Goal: Transaction & Acquisition: Purchase product/service

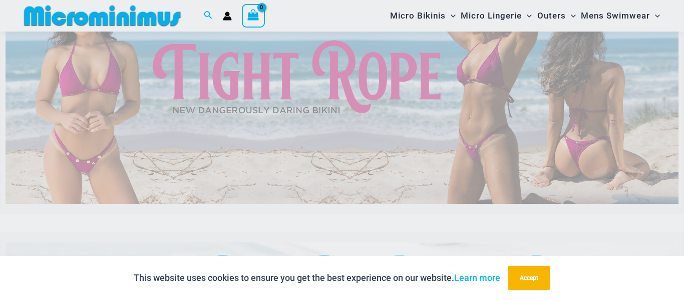
scroll to position [100, 0]
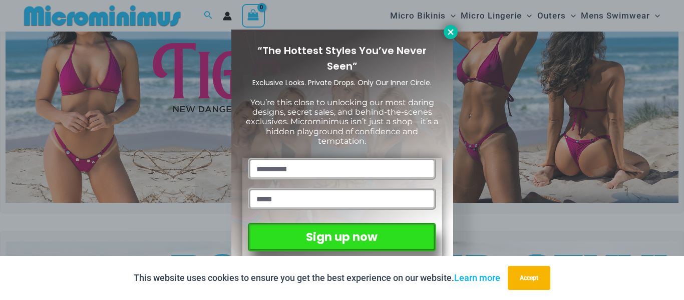
click at [451, 31] on icon at bounding box center [451, 32] width 6 height 6
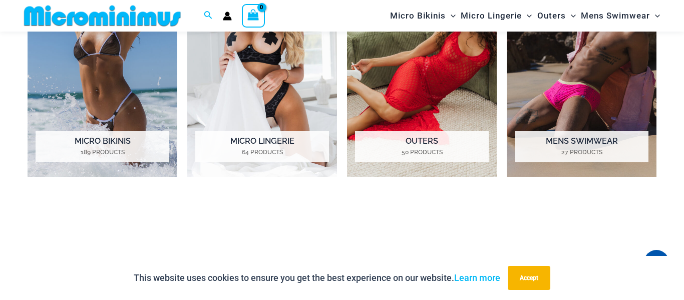
scroll to position [821, 0]
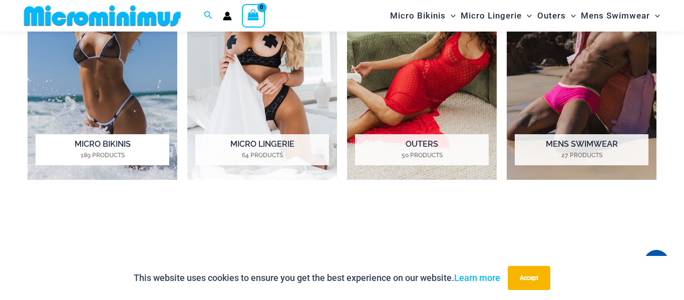
click at [78, 156] on mark "189 Products" at bounding box center [103, 155] width 134 height 9
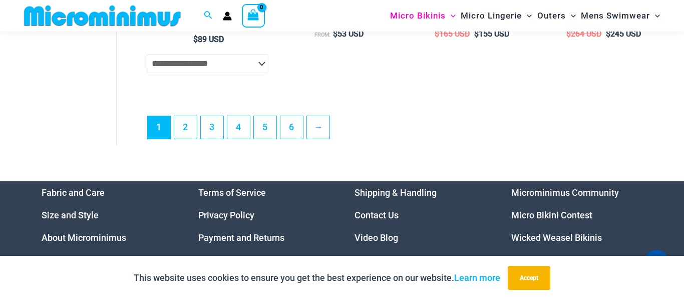
scroll to position [2544, 0]
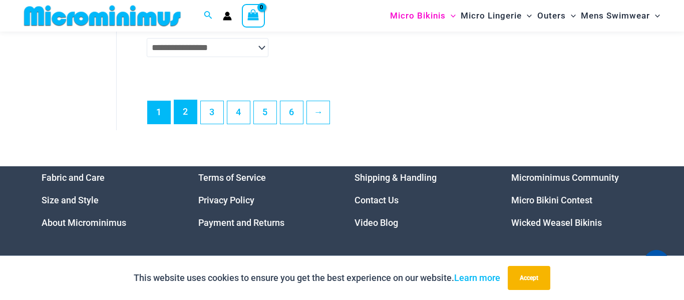
click at [183, 122] on link "2" at bounding box center [185, 112] width 23 height 24
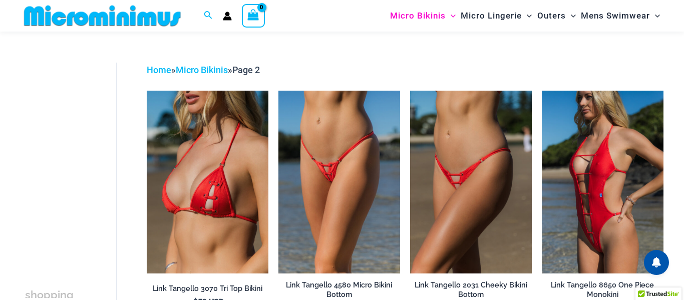
scroll to position [114, 0]
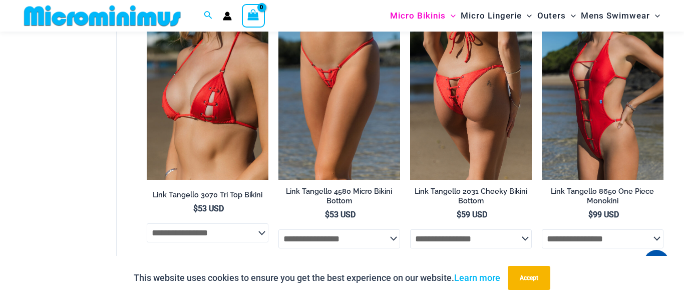
click at [489, 129] on img at bounding box center [471, 88] width 122 height 183
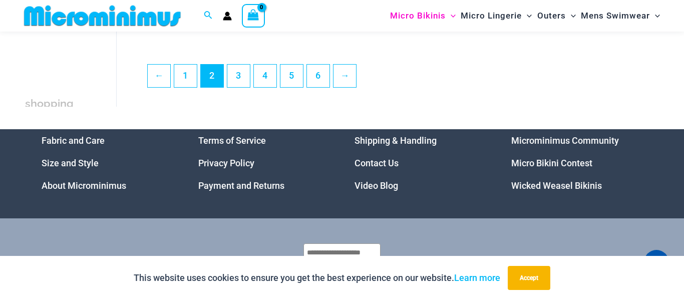
scroll to position [2337, 0]
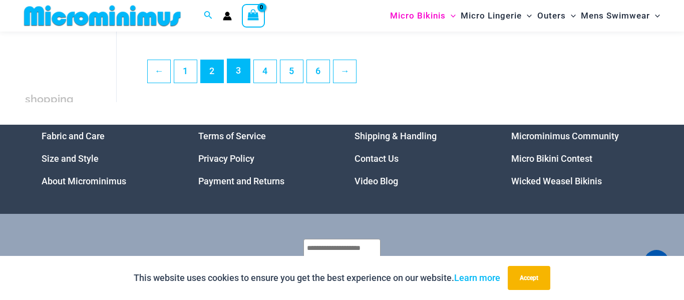
click at [231, 83] on link "3" at bounding box center [238, 71] width 23 height 24
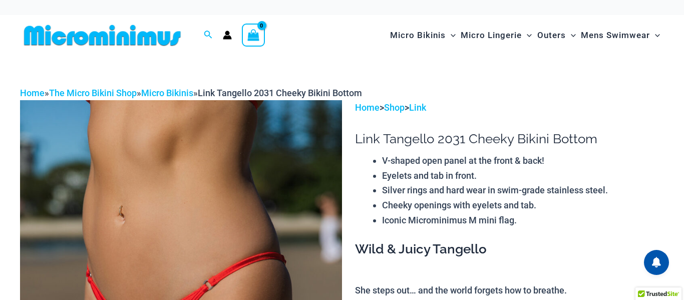
scroll to position [100, 0]
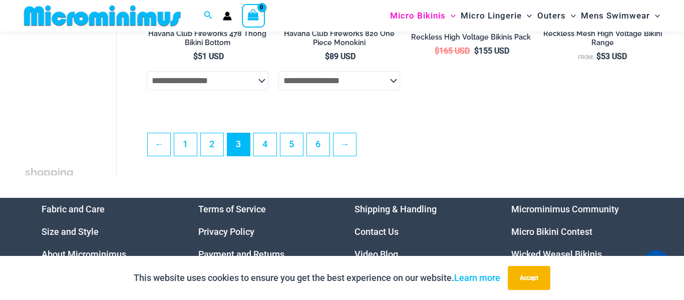
scroll to position [2264, 0]
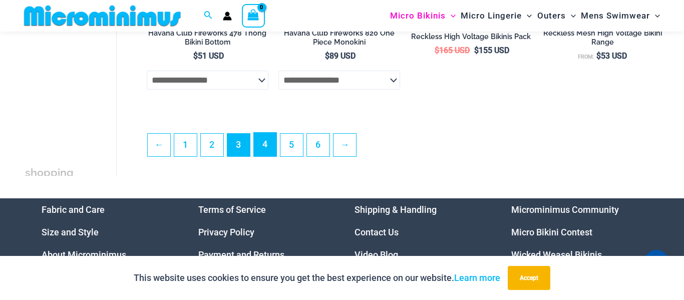
click at [269, 149] on link "4" at bounding box center [265, 145] width 23 height 24
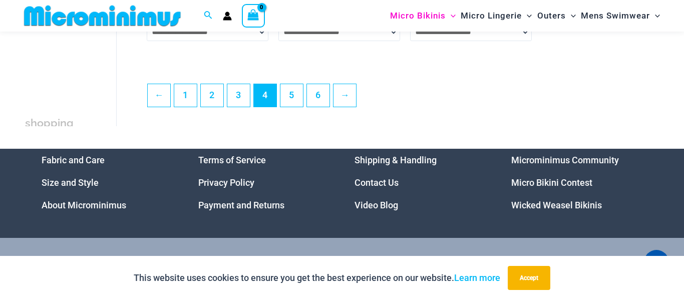
scroll to position [2315, 0]
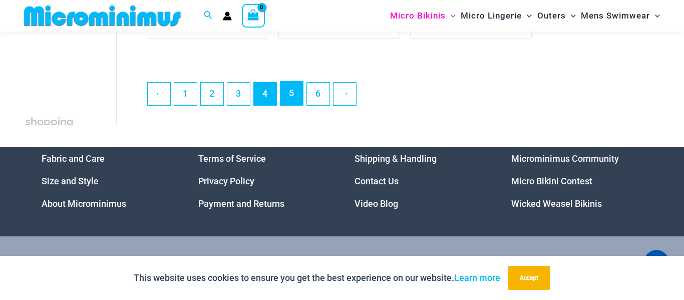
click at [287, 105] on link "5" at bounding box center [291, 94] width 23 height 24
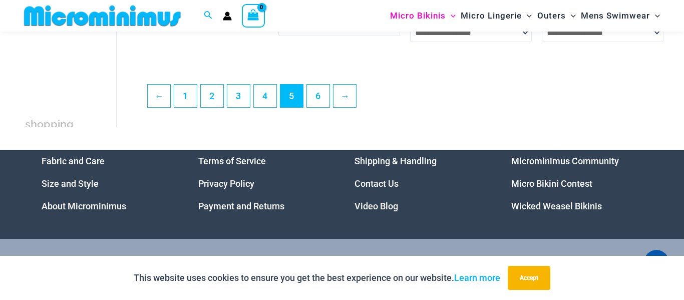
scroll to position [2304, 0]
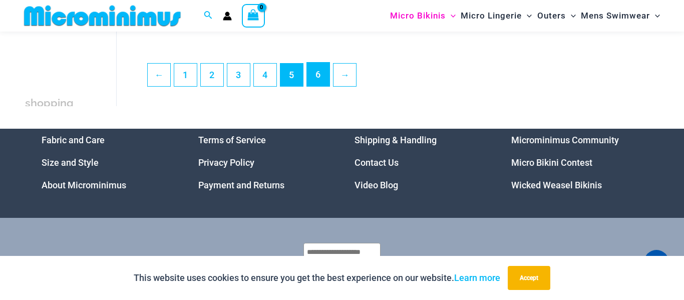
click at [327, 84] on link "6" at bounding box center [318, 75] width 23 height 24
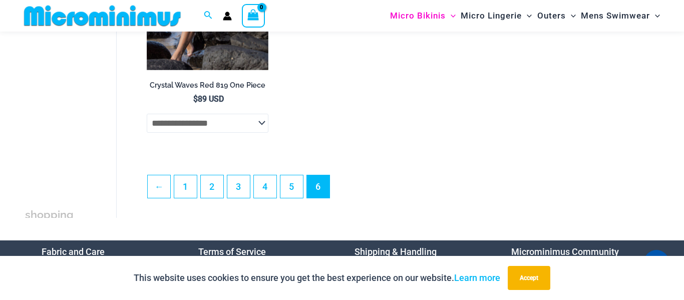
scroll to position [2244, 0]
